Goal: Information Seeking & Learning: Learn about a topic

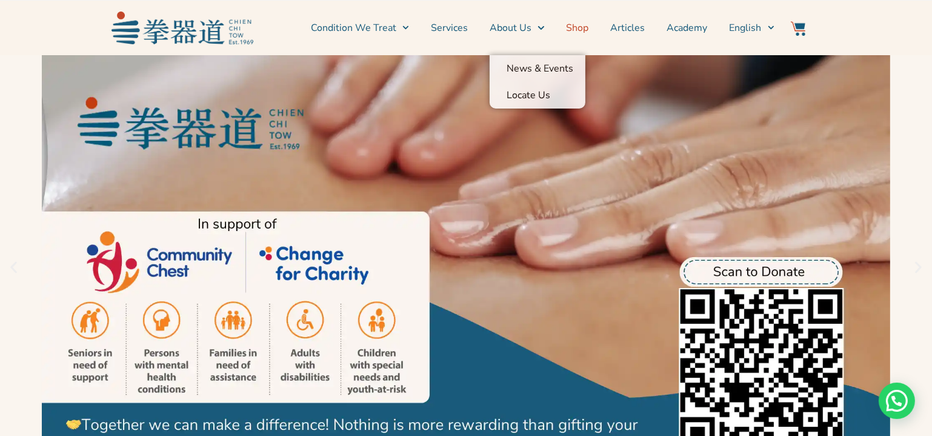
click at [579, 27] on link "Shop" at bounding box center [578, 28] width 22 height 30
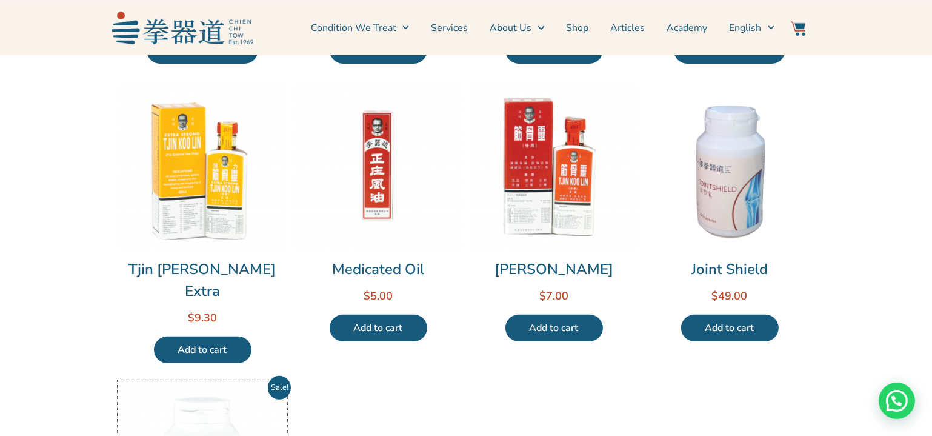
scroll to position [606, 0]
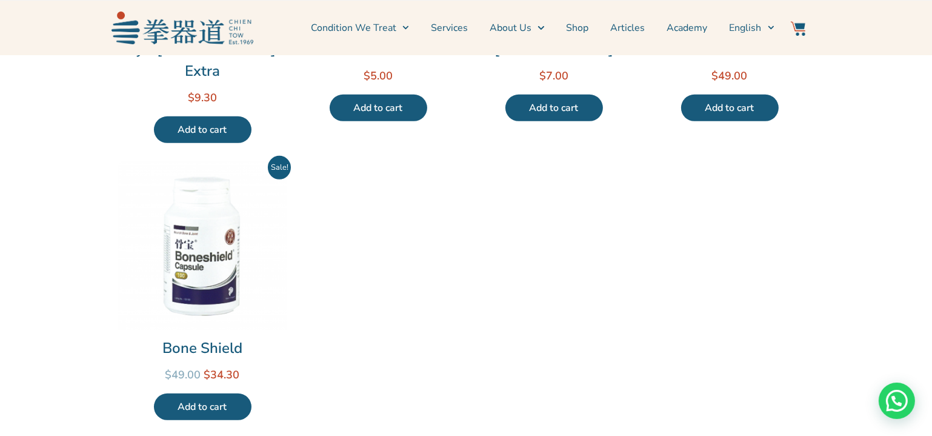
click at [235, 226] on img at bounding box center [203, 245] width 170 height 170
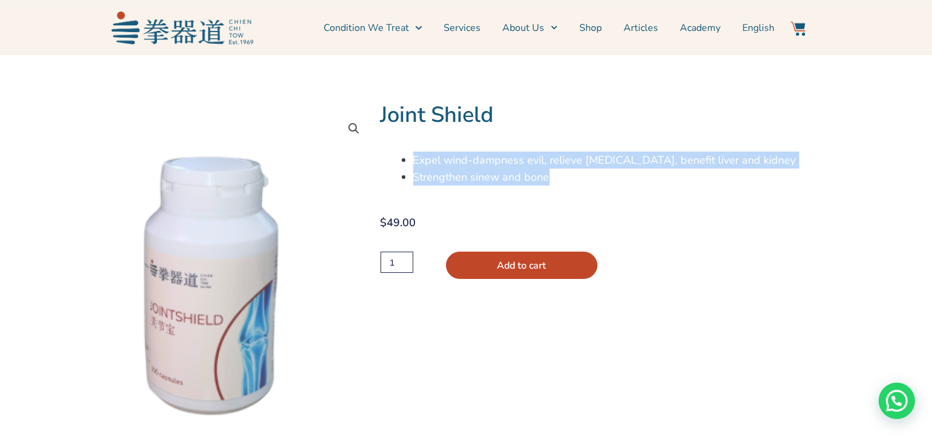
drag, startPoint x: 567, startPoint y: 175, endPoint x: 401, endPoint y: 157, distance: 167.1
click at [401, 157] on div "Expel wind-dampness evil, relieve arthralgia, benefit liver and kidney Strength…" at bounding box center [595, 169] width 429 height 34
copy ul "Expel wind-dampness evil, relieve arthralgia, benefit liver and kidney Strength…"
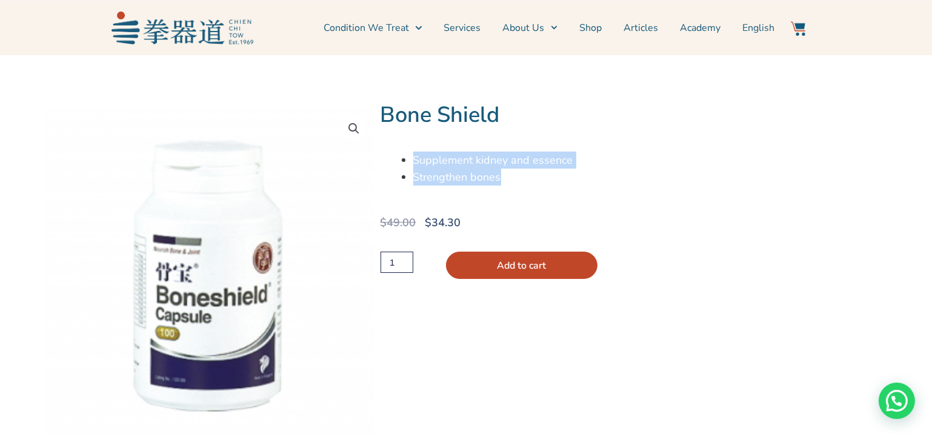
drag, startPoint x: 511, startPoint y: 178, endPoint x: 405, endPoint y: 166, distance: 106.9
click at [413, 166] on ul "Supplement kidney and essence Strengthen bones" at bounding box center [611, 169] width 396 height 34
copy ul "Supplement kidney and essence Strengthen bones"
click at [597, 23] on link "Shop" at bounding box center [591, 28] width 22 height 30
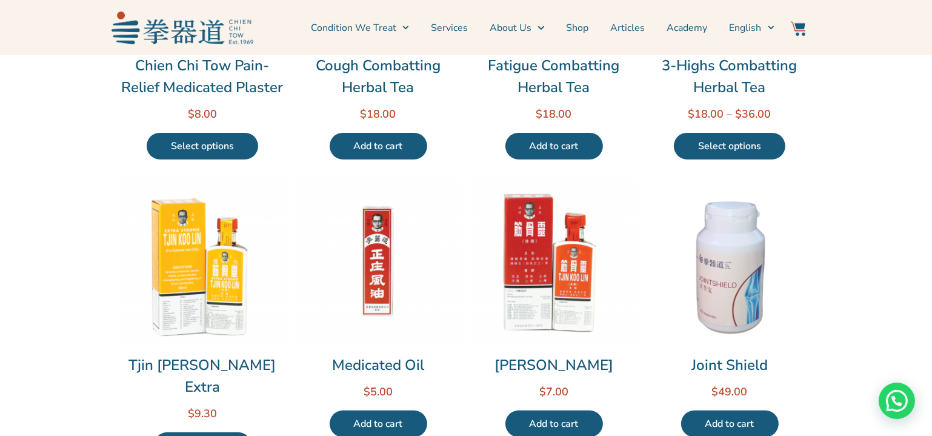
scroll to position [330, 0]
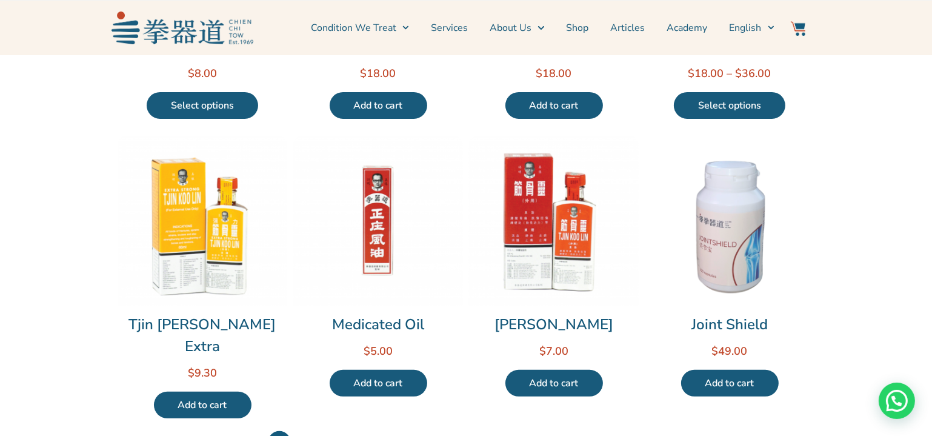
click at [250, 200] on img at bounding box center [203, 221] width 170 height 170
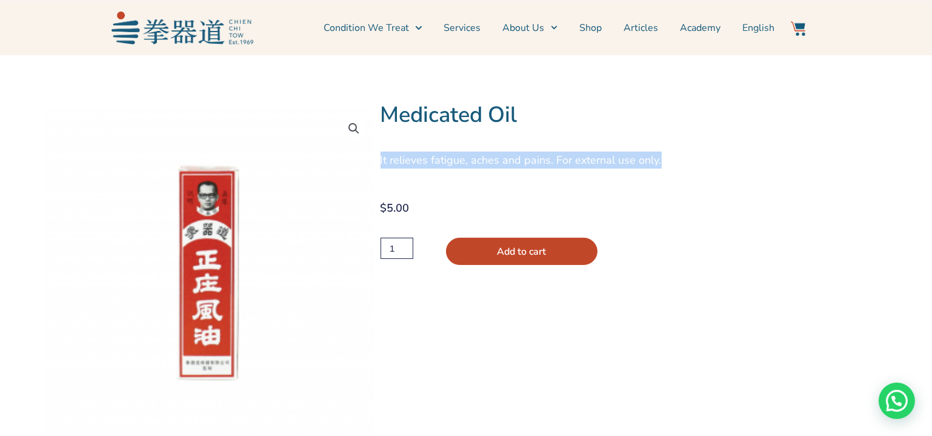
drag, startPoint x: 663, startPoint y: 159, endPoint x: 381, endPoint y: 167, distance: 282.1
click at [381, 167] on p "It relieves fatigue, aches and pains. For external use only." at bounding box center [595, 160] width 429 height 17
copy span "It relieves fatigue, aches and pains. For external use only."
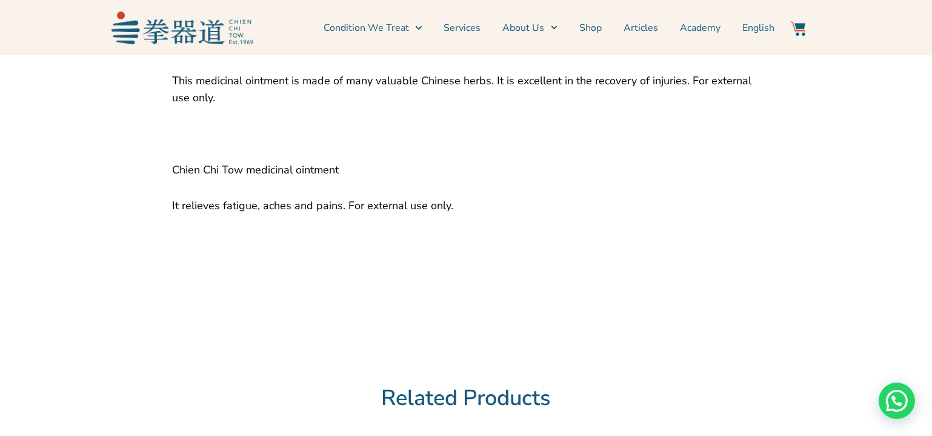
scroll to position [275, 0]
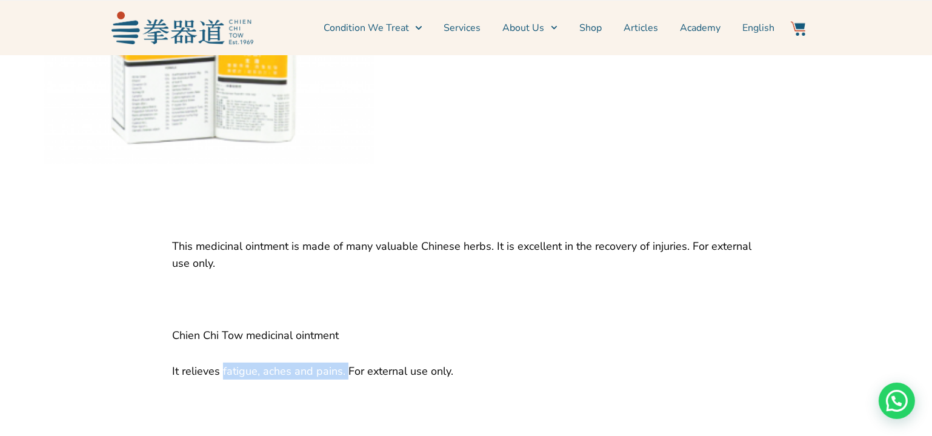
drag, startPoint x: 343, startPoint y: 375, endPoint x: 222, endPoint y: 383, distance: 120.9
click at [222, 383] on div "This medicinal ointment is made of many valuable Chinese herbs. It is excellent…" at bounding box center [466, 318] width 588 height 161
copy span "fatigue, aches and pains."
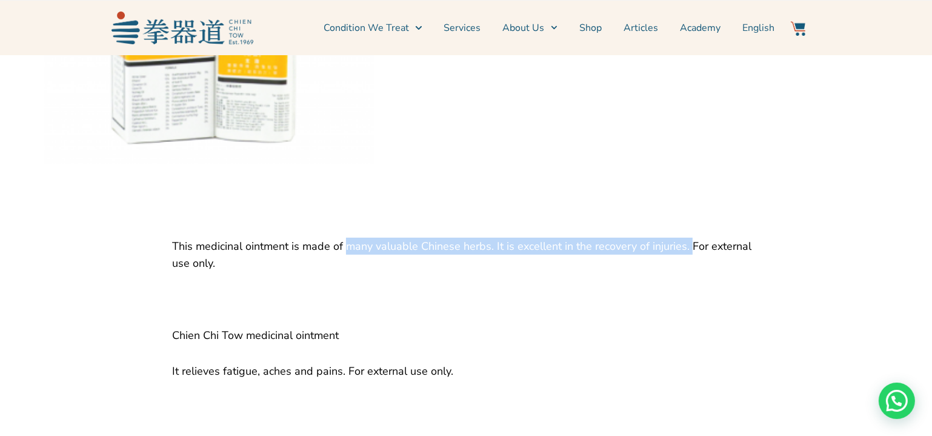
drag, startPoint x: 347, startPoint y: 246, endPoint x: 684, endPoint y: 247, distance: 337.7
click at [684, 247] on span "This medicinal ointment is made of many valuable Chinese herbs. It is excellent…" at bounding box center [462, 255] width 580 height 32
copy span "many valuable Chinese herbs. It is excellent in the recovery of injuries."
